Goal: Information Seeking & Learning: Learn about a topic

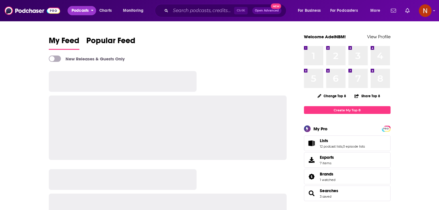
click at [90, 13] on button "Podcasts" at bounding box center [81, 10] width 29 height 9
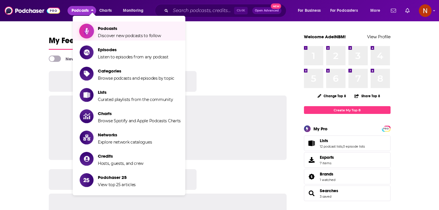
click at [96, 29] on link "Podcasts Discover new podcasts to follow" at bounding box center [130, 31] width 101 height 14
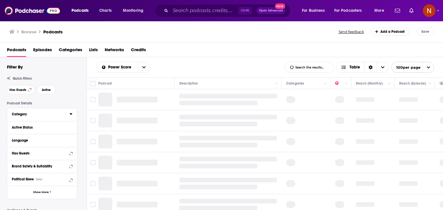
click at [39, 116] on div "Category" at bounding box center [39, 114] width 54 height 4
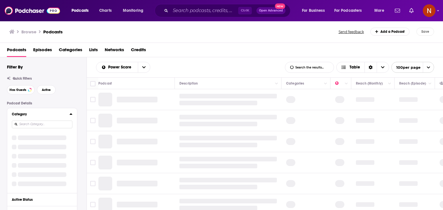
click at [36, 131] on div at bounding box center [42, 124] width 61 height 13
click at [38, 128] on input at bounding box center [42, 125] width 61 height 8
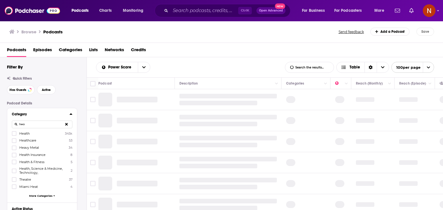
type input "heal"
click at [32, 134] on span "Real Estate" at bounding box center [27, 134] width 17 height 4
click at [14, 136] on input "multiSelectOption-real-estate-0" at bounding box center [14, 136] width 0 height 0
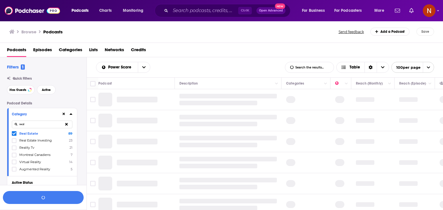
click at [28, 142] on span "Real Estate Investing" at bounding box center [35, 141] width 33 height 4
click at [14, 143] on input "multiSelectOption-real-estate-investing-1" at bounding box center [14, 143] width 0 height 0
click at [30, 123] on input "real" at bounding box center [42, 125] width 61 height 8
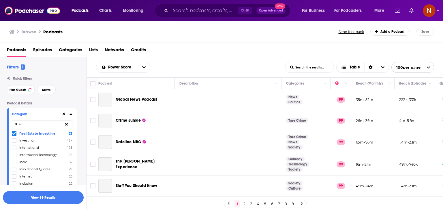
type input "i"
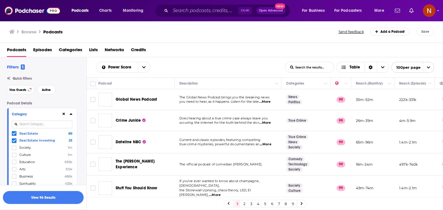
scroll to position [135, 0]
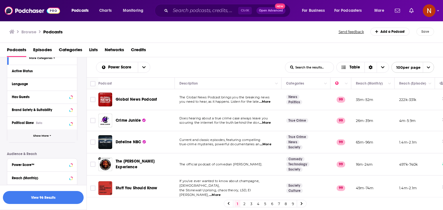
click at [48, 139] on button "Show More" at bounding box center [42, 136] width 70 height 13
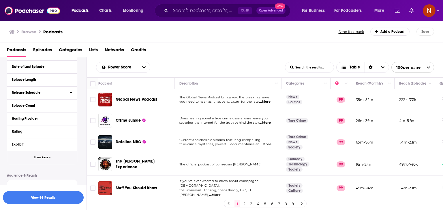
scroll to position [230, 0]
click at [42, 121] on button "Hosting Provider" at bounding box center [42, 118] width 61 height 7
click at [52, 129] on div "Category Real Estate 89 Real Estate Investing 23 Society 1m Culture 1m Educatio…" at bounding box center [42, 57] width 70 height 359
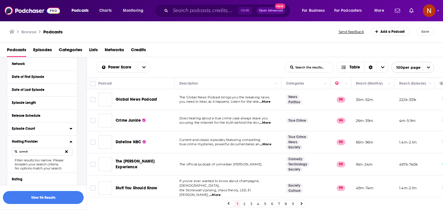
scroll to position [243, 0]
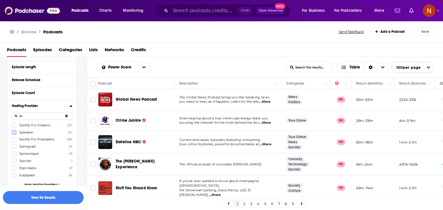
type input "sp"
click at [14, 132] on icon at bounding box center [13, 132] width 3 height 3
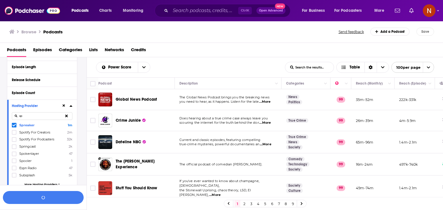
click at [65, 117] on button at bounding box center [67, 117] width 12 height 14
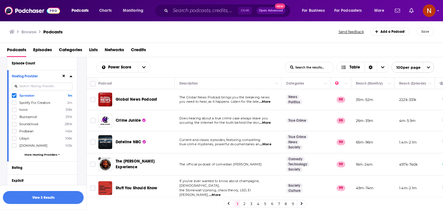
scroll to position [273, 0]
click at [46, 154] on span "More Hosting Providers" at bounding box center [41, 154] width 33 height 3
click at [14, 139] on icon at bounding box center [13, 138] width 3 height 3
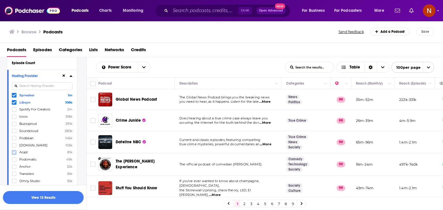
click at [14, 152] on icon at bounding box center [13, 152] width 3 height 3
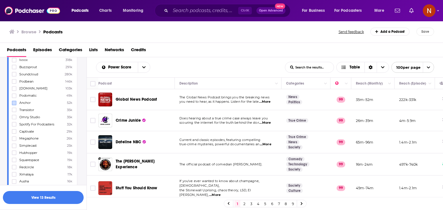
click at [14, 147] on icon at bounding box center [13, 146] width 3 height 3
click at [14, 147] on icon at bounding box center [13, 147] width 3 height 3
click at [63, 195] on button "View 13 Results" at bounding box center [43, 197] width 81 height 13
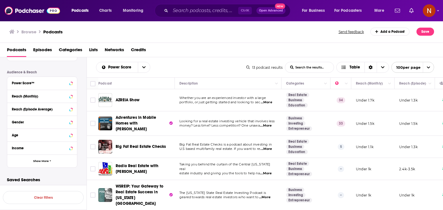
drag, startPoint x: 86, startPoint y: 80, endPoint x: 189, endPoint y: 143, distance: 120.5
click at [189, 143] on div "Filters 2 Quick Filters Has Guests Active Podcast Details Category Real Estate …" at bounding box center [221, 152] width 443 height 190
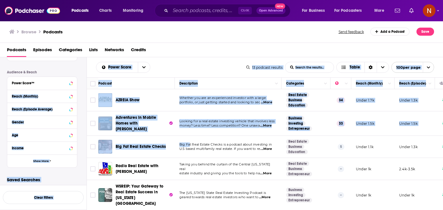
click at [173, 60] on div "Power Score List Search Input Search the results... Table 13 podcast results Li…" at bounding box center [265, 67] width 356 height 20
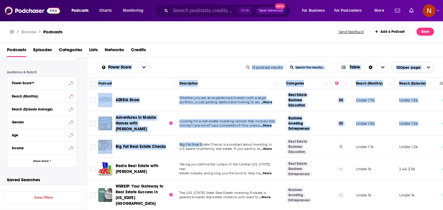
drag, startPoint x: 94, startPoint y: 73, endPoint x: 202, endPoint y: 139, distance: 126.0
click at [202, 139] on div "Power Score List Search Input Search the results... Table 13 podcast results Li…" at bounding box center [265, 152] width 356 height 190
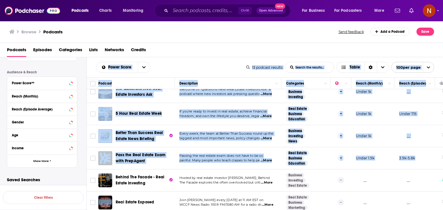
click at [428, 155] on td "3.9k-5.8k" at bounding box center [414, 159] width 40 height 22
copy div "Power Score List Search Input Search the results... Table 13 podcast results Li…"
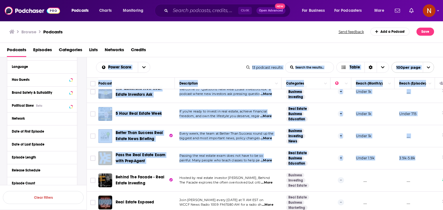
scroll to position [0, 0]
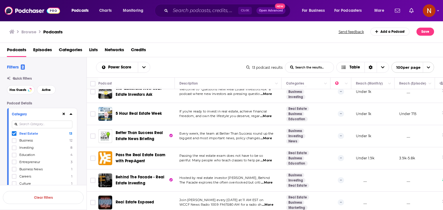
click at [14, 134] on icon at bounding box center [13, 133] width 3 height 3
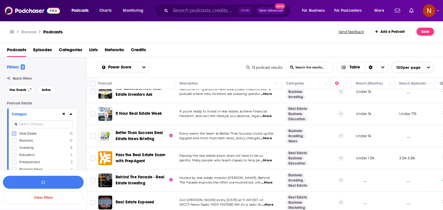
click at [33, 125] on input at bounding box center [42, 125] width 61 height 8
type input "inves"
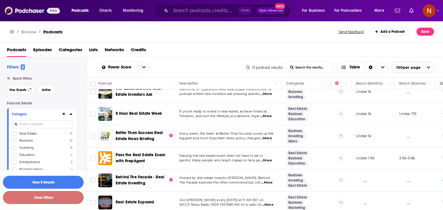
click at [48, 200] on button "Clear Filters" at bounding box center [43, 197] width 81 height 13
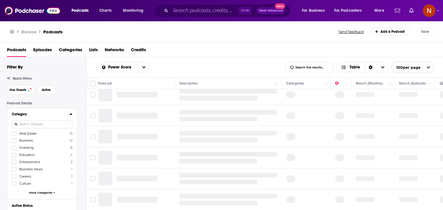
click at [47, 125] on input at bounding box center [42, 125] width 61 height 8
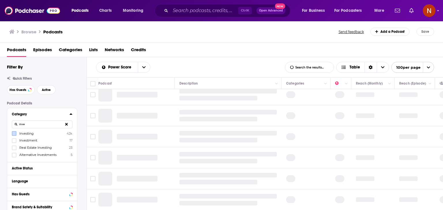
type input "inve"
click at [14, 133] on icon at bounding box center [13, 133] width 3 height 3
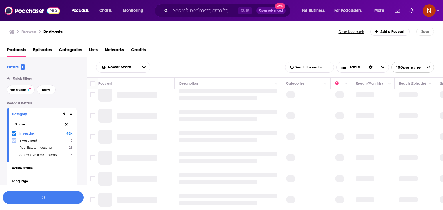
click at [14, 140] on icon at bounding box center [13, 140] width 3 height 3
click at [14, 148] on icon at bounding box center [13, 147] width 3 height 3
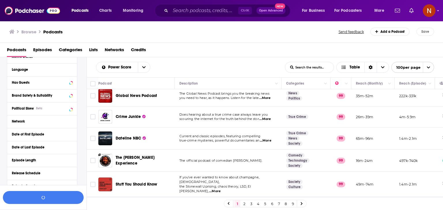
scroll to position [156, 0]
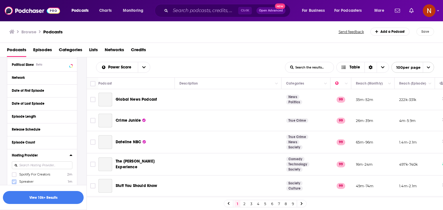
click at [14, 180] on icon at bounding box center [13, 181] width 3 height 3
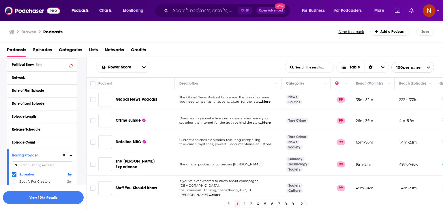
scroll to position [222, 0]
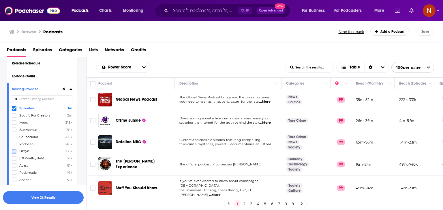
click at [14, 153] on icon at bounding box center [13, 151] width 3 height 3
click at [13, 165] on icon at bounding box center [13, 165] width 3 height 3
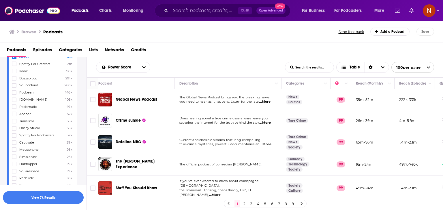
scroll to position [292, 0]
click at [14, 154] on icon at bounding box center [13, 152] width 3 height 3
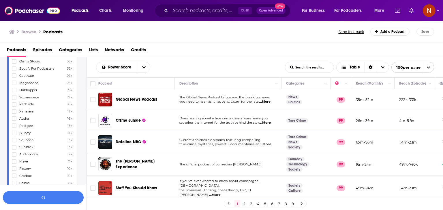
scroll to position [363, 0]
click at [15, 155] on icon at bounding box center [13, 153] width 3 height 3
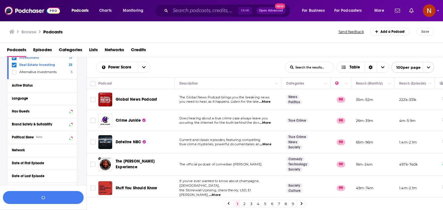
scroll to position [0, 0]
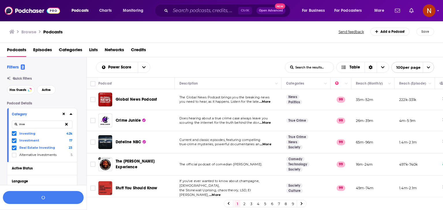
click at [66, 126] on icon at bounding box center [66, 125] width 3 height 4
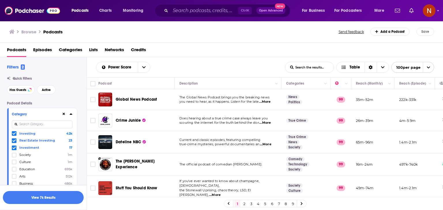
click at [13, 135] on icon at bounding box center [13, 133] width 3 height 3
click at [35, 123] on input at bounding box center [42, 125] width 61 height 8
type input "inve"
click at [13, 149] on icon at bounding box center [13, 147] width 3 height 3
click at [68, 200] on button "View 7k Results" at bounding box center [43, 197] width 81 height 13
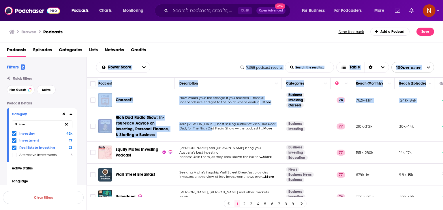
drag, startPoint x: 90, startPoint y: 66, endPoint x: 212, endPoint y: 133, distance: 139.6
click at [212, 133] on div "Power Score List Search Input Search the results... Table 7,368 podcast results…" at bounding box center [265, 152] width 356 height 190
click at [169, 64] on div "Power Score List Search Input Search the results... Table" at bounding box center [168, 67] width 144 height 11
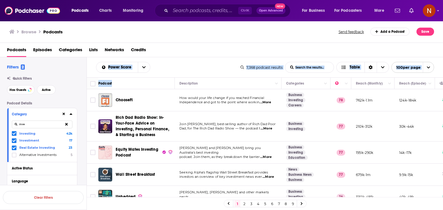
drag, startPoint x: 95, startPoint y: 63, endPoint x: 200, endPoint y: 95, distance: 109.3
click at [200, 95] on div "Power Score List Search Input Search the results... Table 7,368 podcast results…" at bounding box center [265, 152] width 356 height 190
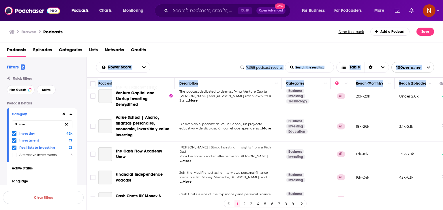
scroll to position [2170, 0]
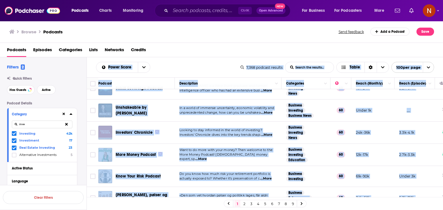
copy div "Lorem Ipsum Dolo Sitame Conse Adipis eli seddoei... Tempo 0,116 incidid utlabor…"
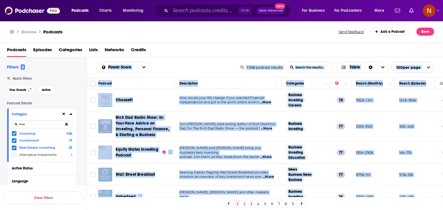
scroll to position [2170, 0]
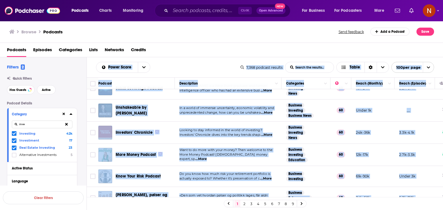
click at [68, 127] on button at bounding box center [67, 125] width 12 height 14
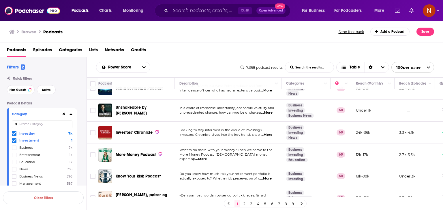
click at [28, 135] on span "Investing" at bounding box center [27, 134] width 16 height 4
click at [14, 135] on input "multiSelectOption-investing-0" at bounding box center [14, 135] width 0 height 0
click at [28, 137] on div "Investing 7k Investment 1 Business 7k Entrepreneur 1k Education 1k News 736 Bus…" at bounding box center [42, 164] width 61 height 66
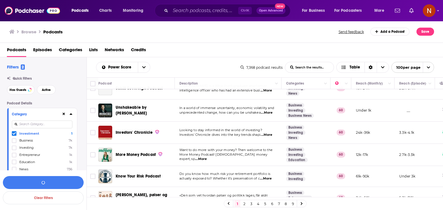
click at [14, 135] on icon at bounding box center [13, 133] width 3 height 3
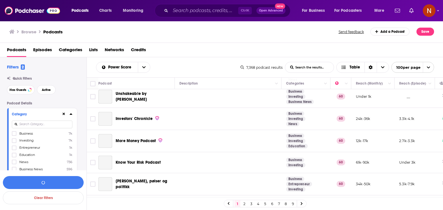
click at [41, 125] on input at bounding box center [42, 125] width 61 height 8
click at [41, 125] on input "in" at bounding box center [42, 125] width 61 height 8
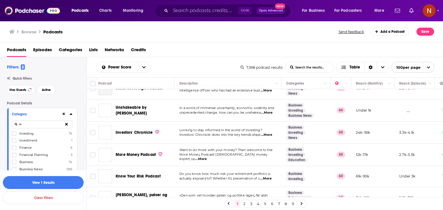
type input "i"
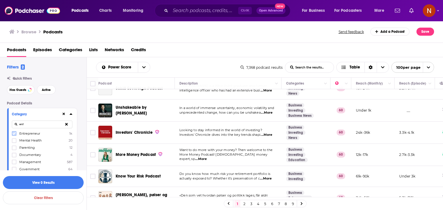
click at [13, 134] on icon at bounding box center [13, 133] width 3 height 3
click at [36, 126] on input "ent" at bounding box center [42, 125] width 61 height 8
type input "bus"
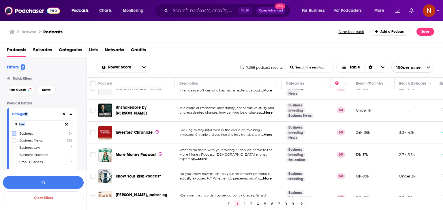
drag, startPoint x: 14, startPoint y: 133, endPoint x: 25, endPoint y: 111, distance: 24.9
click at [63, 178] on button "View 10k+ Results" at bounding box center [43, 182] width 81 height 13
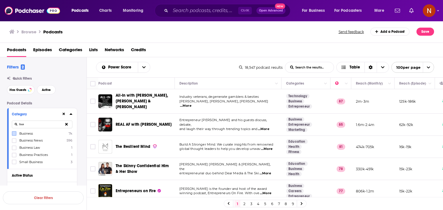
drag, startPoint x: 89, startPoint y: 67, endPoint x: 242, endPoint y: 164, distance: 180.9
click at [242, 164] on div "Power Score List Search Input Search the results... Table 18,547 podcast result…" at bounding box center [265, 152] width 356 height 190
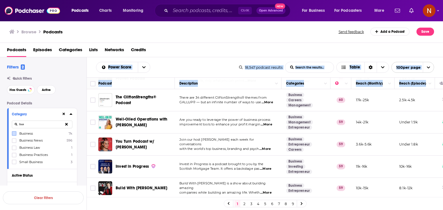
scroll to position [2115, 0]
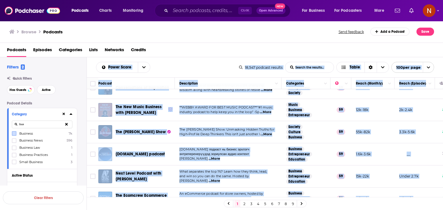
copy div "Power Score List Search Input Search the results... Table 18,547 podcast result…"
click at [65, 125] on button at bounding box center [67, 125] width 12 height 14
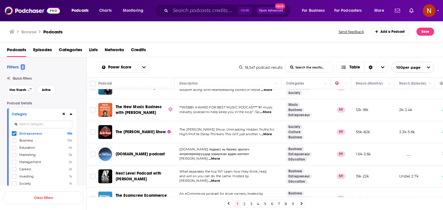
click at [16, 134] on div at bounding box center [15, 133] width 6 height 5
click at [14, 135] on input "multiSelectOption-entrepreneur-0" at bounding box center [14, 135] width 0 height 0
click at [40, 125] on input at bounding box center [42, 125] width 61 height 8
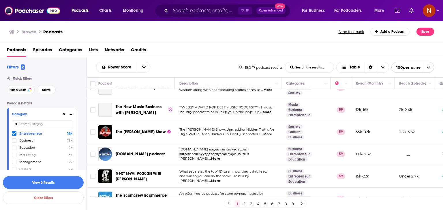
click at [14, 133] on icon at bounding box center [13, 133] width 3 height 3
click at [45, 126] on input at bounding box center [42, 125] width 61 height 8
type input "health"
click at [13, 134] on icon at bounding box center [13, 133] width 3 height 3
click at [65, 179] on button "View 10k+ Results" at bounding box center [43, 182] width 81 height 13
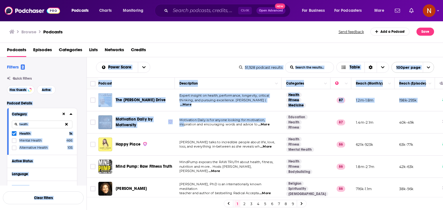
drag, startPoint x: 86, startPoint y: 79, endPoint x: 205, endPoint y: 139, distance: 132.9
click at [205, 139] on div "Filters 2 Quick Filters Has Guests Active Podcast Details Category health Healt…" at bounding box center [221, 152] width 443 height 190
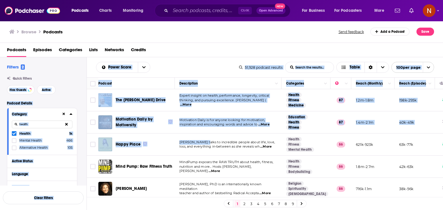
click at [173, 51] on div "Podcasts Episodes Categories Lists Networks Credits" at bounding box center [223, 51] width 432 height 12
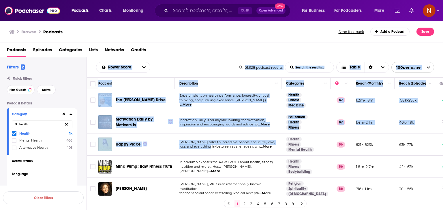
drag, startPoint x: 88, startPoint y: 76, endPoint x: 223, endPoint y: 147, distance: 152.4
click at [223, 147] on div "Power Score List Search Input Search the results... Table 51,928 podcast result…" at bounding box center [265, 152] width 356 height 190
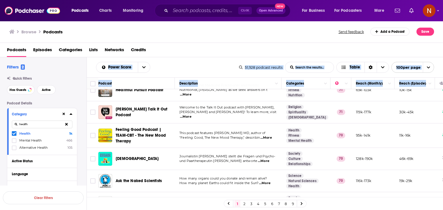
scroll to position [2158, 0]
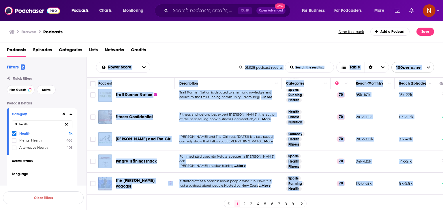
copy div "Power Score List Search Input Search the results... Table 51,928 podcast result…"
